Goal: Transaction & Acquisition: Purchase product/service

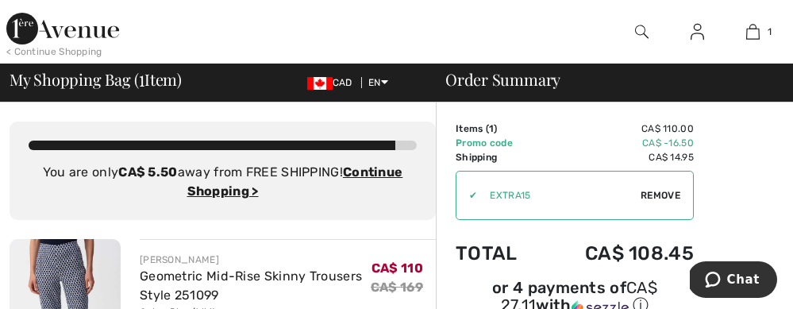
click at [82, 52] on div "< Continue Shopping" at bounding box center [54, 51] width 96 height 14
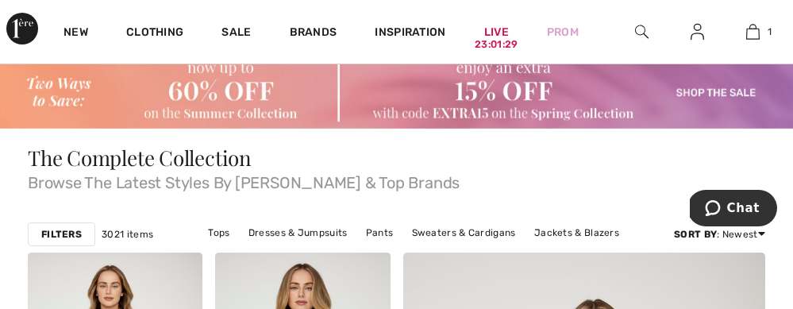
scroll to position [38, 0]
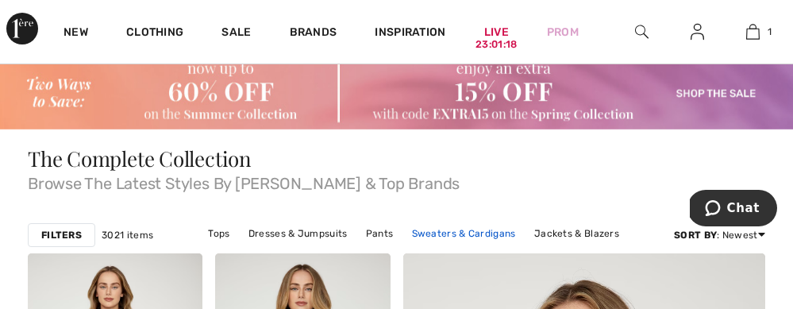
click at [414, 235] on link "Sweaters & Cardigans" at bounding box center [464, 233] width 120 height 21
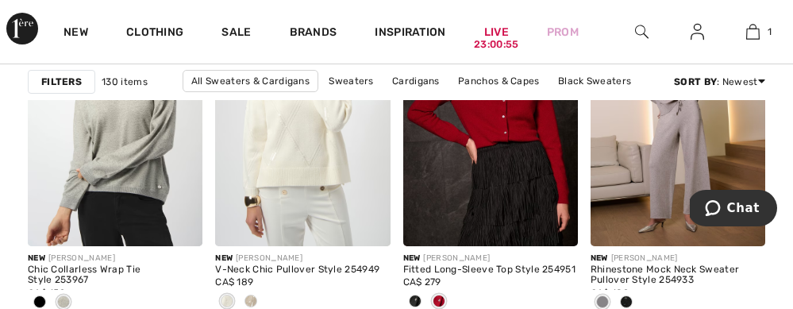
scroll to position [2219, 0]
